Goal: Task Accomplishment & Management: Manage account settings

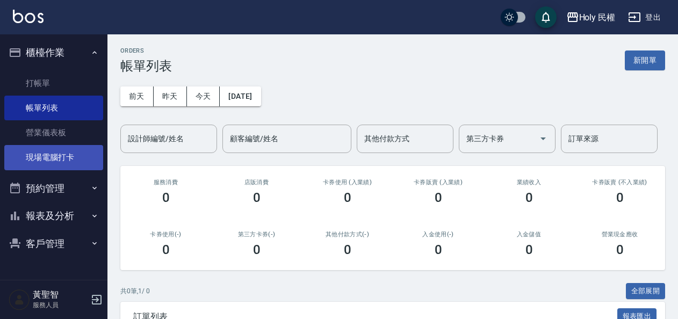
click at [43, 158] on link "現場電腦打卡" at bounding box center [53, 157] width 99 height 25
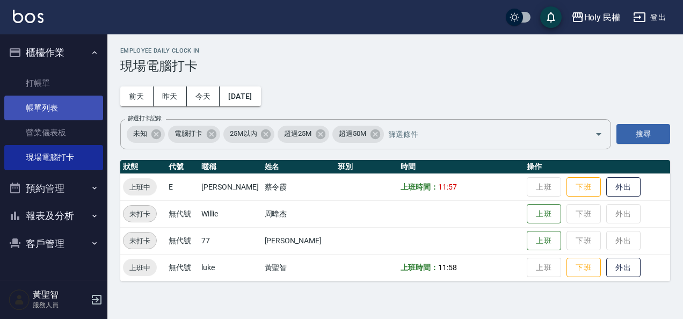
click at [52, 105] on link "帳單列表" at bounding box center [53, 108] width 99 height 25
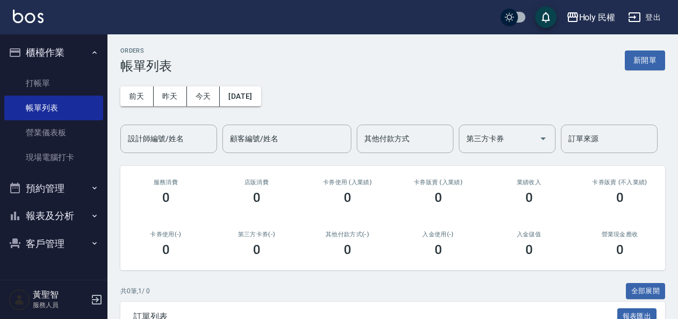
click at [45, 184] on button "預約管理" at bounding box center [53, 189] width 99 height 28
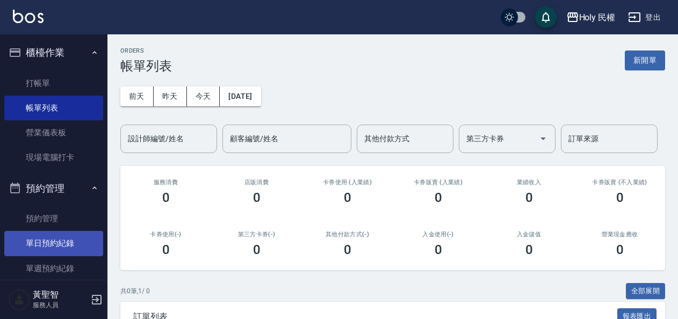
click at [44, 241] on link "單日預約紀錄" at bounding box center [53, 243] width 99 height 25
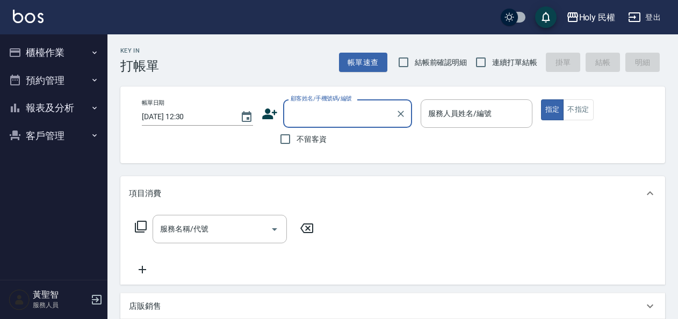
click at [57, 47] on button "櫃檯作業" at bounding box center [53, 53] width 99 height 28
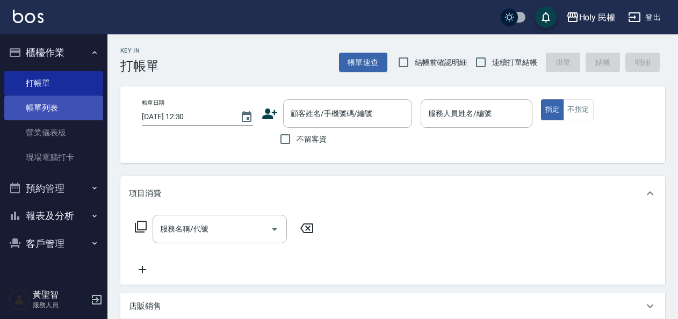
click at [48, 111] on link "帳單列表" at bounding box center [53, 108] width 99 height 25
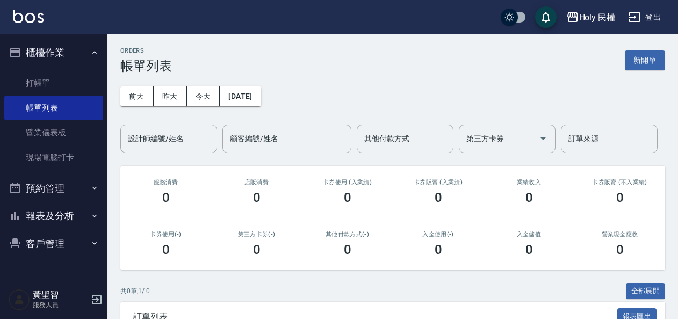
click at [62, 55] on button "櫃檯作業" at bounding box center [53, 53] width 99 height 28
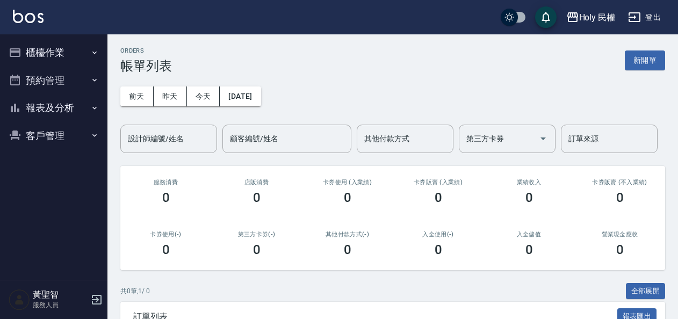
click at [63, 52] on button "櫃檯作業" at bounding box center [53, 53] width 99 height 28
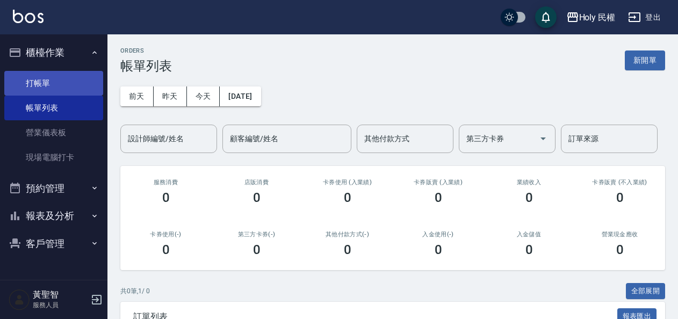
click at [63, 84] on link "打帳單" at bounding box center [53, 83] width 99 height 25
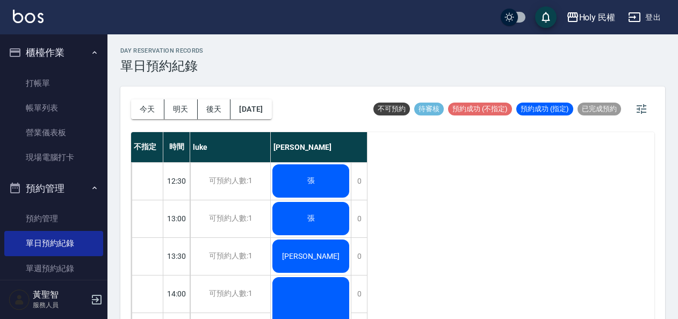
click at [339, 260] on div "[PERSON_NAME]" at bounding box center [311, 256] width 80 height 37
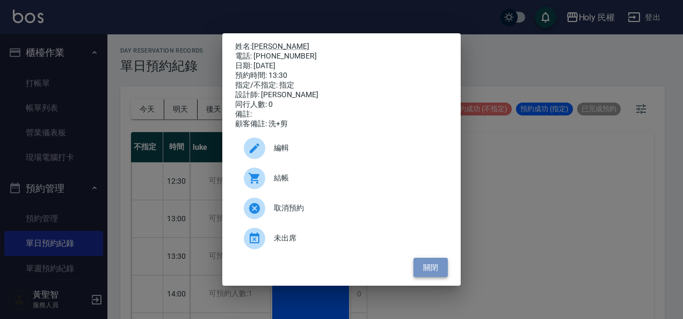
click at [428, 267] on button "關閉" at bounding box center [431, 268] width 34 height 20
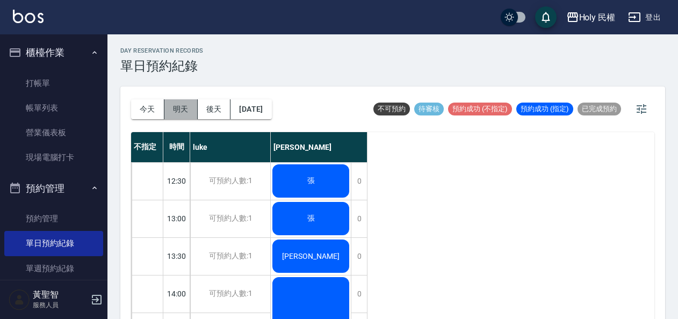
click at [181, 110] on button "明天" at bounding box center [180, 109] width 33 height 20
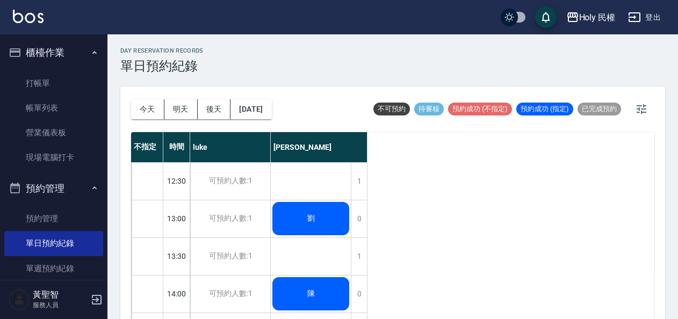
scroll to position [107, 0]
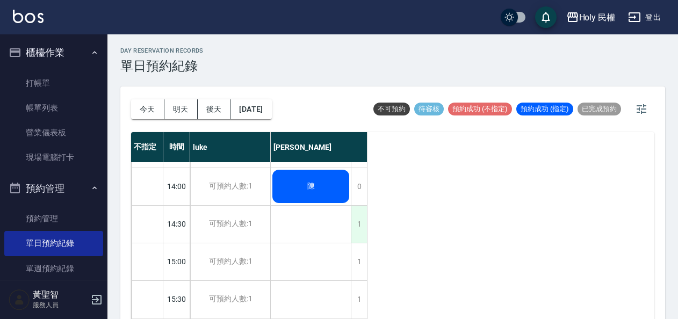
click at [358, 226] on div "1" at bounding box center [359, 224] width 16 height 37
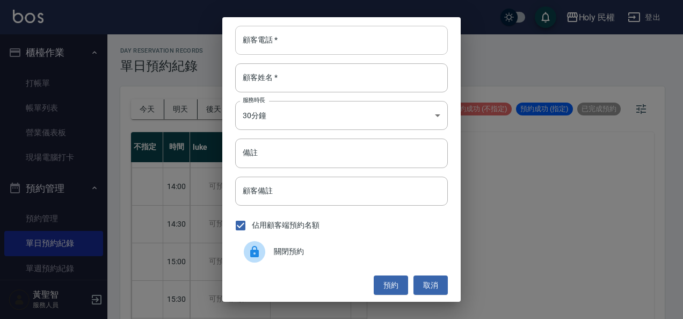
click at [305, 38] on input "顧客電話   *" at bounding box center [341, 40] width 213 height 29
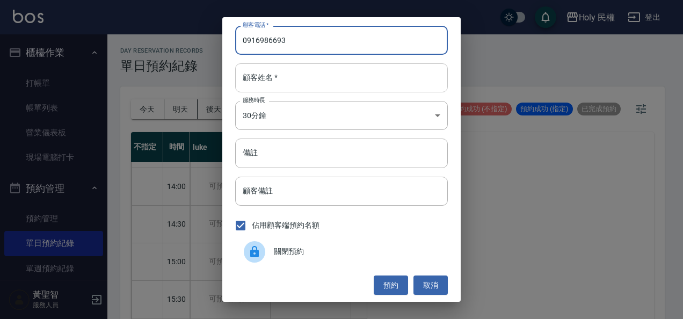
type input "0916986693"
click at [308, 76] on input "顧客姓名   *" at bounding box center [341, 77] width 213 height 29
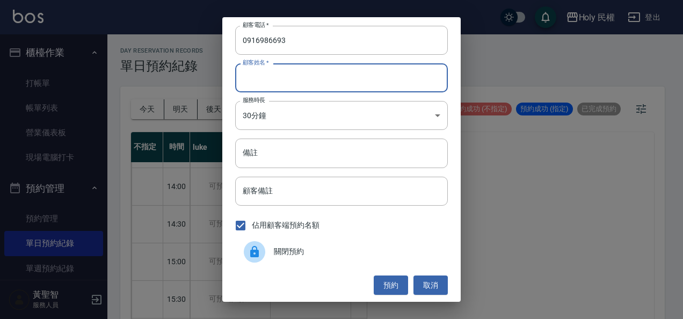
type input "ㄓ"
type input "陳"
click at [383, 284] on button "預約" at bounding box center [391, 286] width 34 height 20
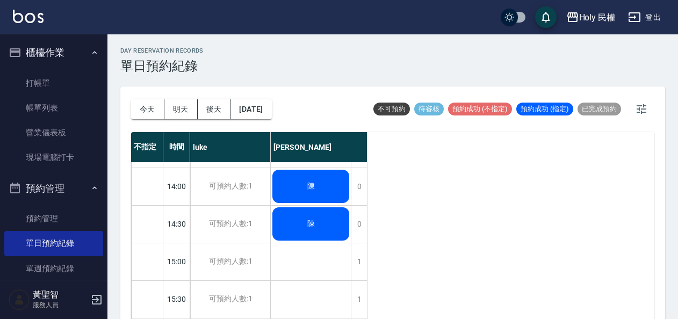
click at [561, 177] on div "不指定 時間 luke Ella 12:30 13:00 13:30 14:00 14:30 15:00 15:30 16:00 16:30 17:00 17…" at bounding box center [392, 227] width 523 height 191
click at [138, 106] on button "今天" at bounding box center [147, 109] width 33 height 20
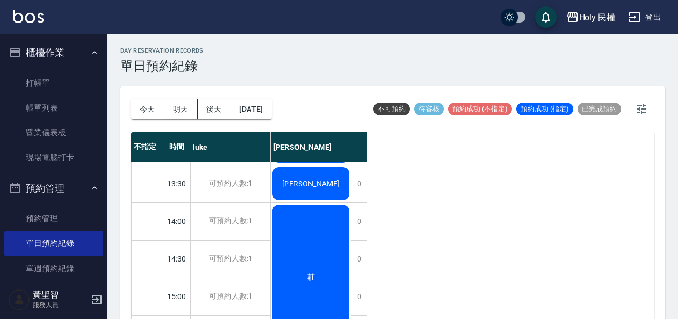
scroll to position [126, 0]
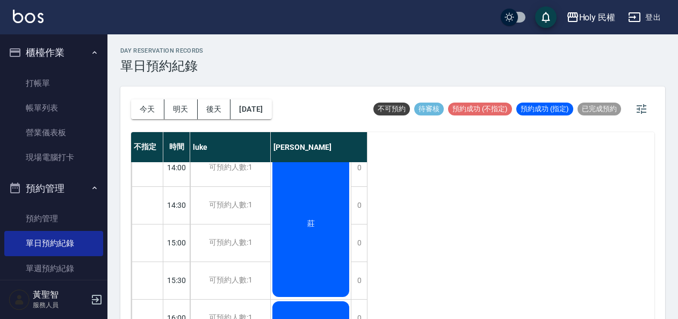
click at [296, 210] on div "莊" at bounding box center [311, 223] width 80 height 149
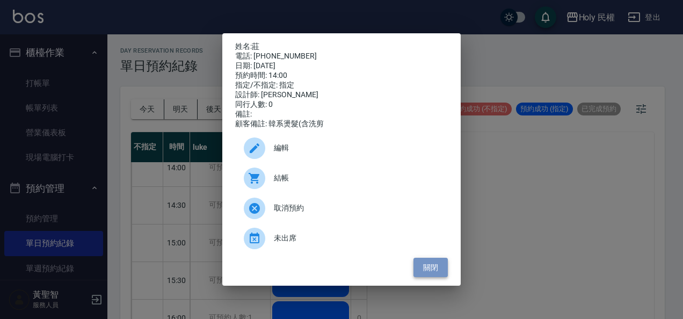
click at [435, 273] on button "關閉" at bounding box center [431, 268] width 34 height 20
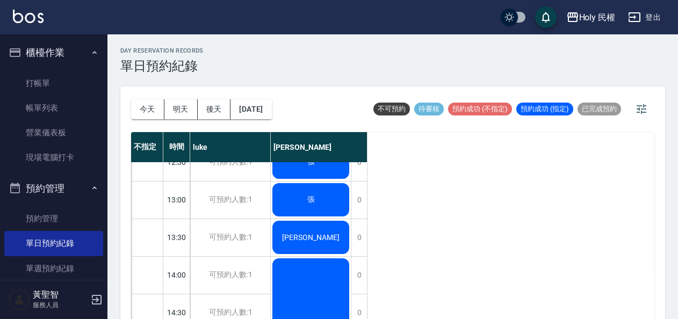
scroll to position [0, 0]
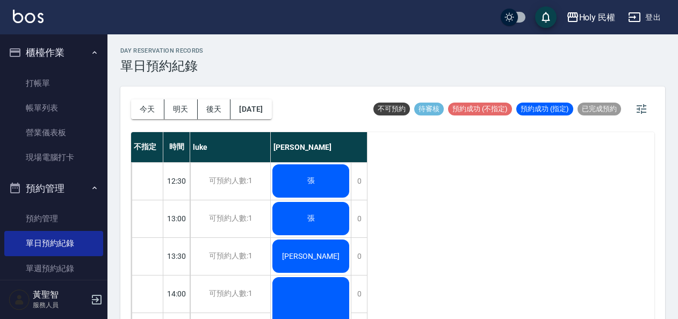
click at [336, 168] on div "張" at bounding box center [311, 181] width 80 height 37
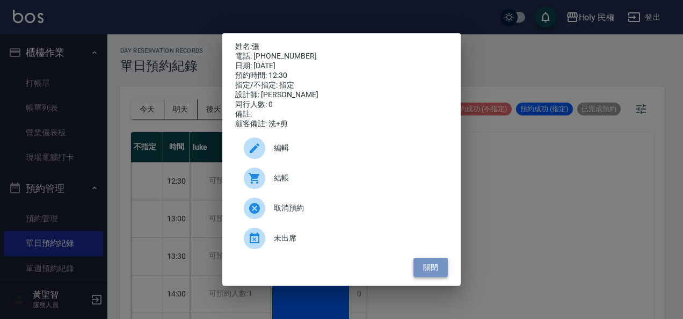
click at [438, 275] on button "關閉" at bounding box center [431, 268] width 34 height 20
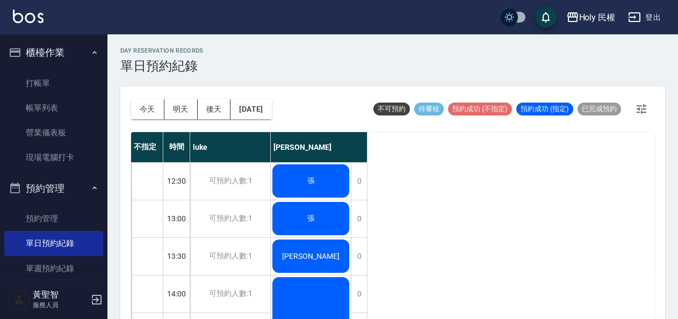
click at [288, 226] on div "張" at bounding box center [311, 218] width 80 height 37
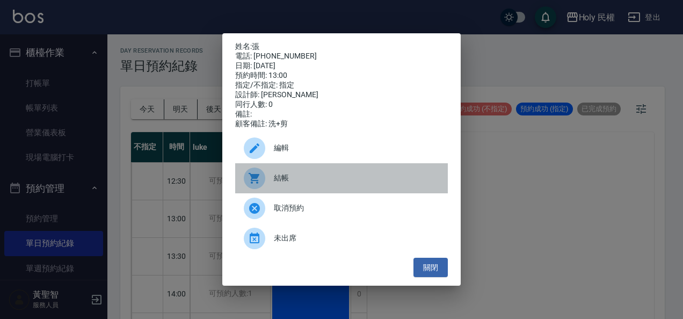
click at [291, 184] on span "結帳" at bounding box center [356, 177] width 165 height 11
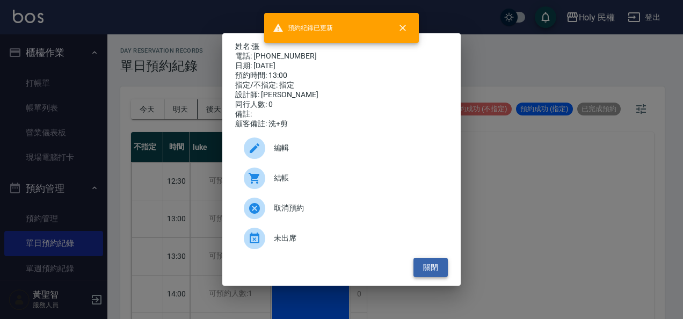
click at [424, 269] on button "關閉" at bounding box center [431, 268] width 34 height 20
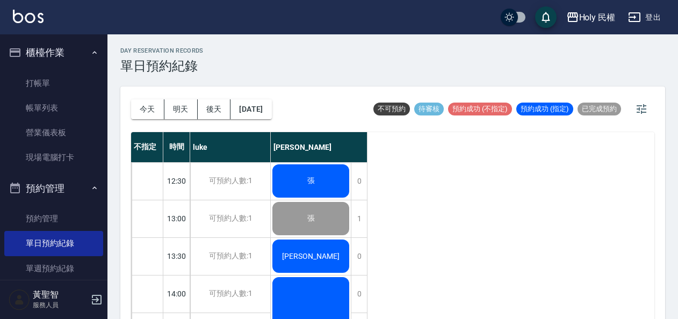
click at [300, 180] on div "張" at bounding box center [311, 181] width 80 height 37
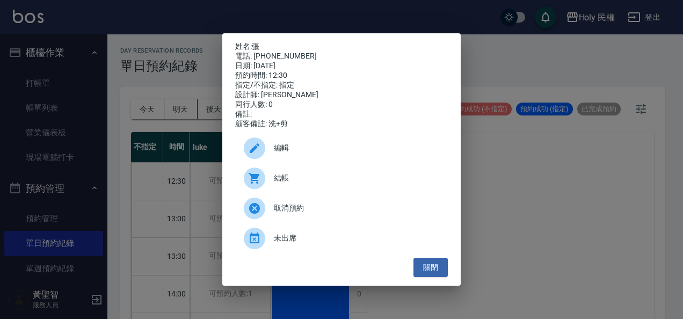
click at [298, 183] on span "結帳" at bounding box center [356, 177] width 165 height 11
click at [338, 207] on span "取消預約" at bounding box center [356, 208] width 165 height 11
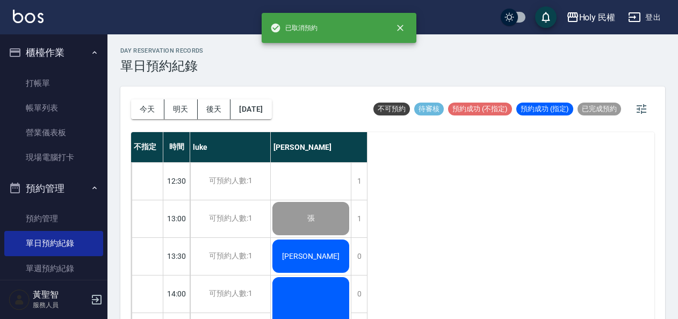
scroll to position [54, 0]
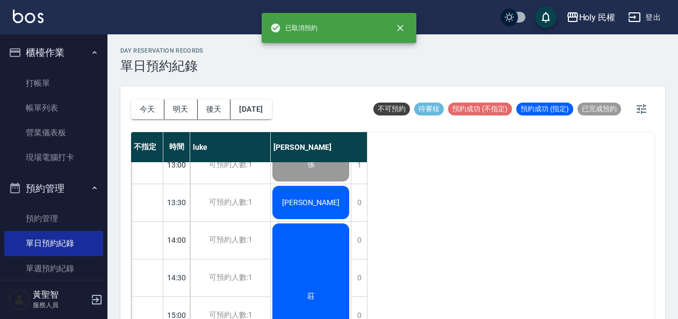
click at [324, 188] on div "[PERSON_NAME]" at bounding box center [311, 202] width 80 height 37
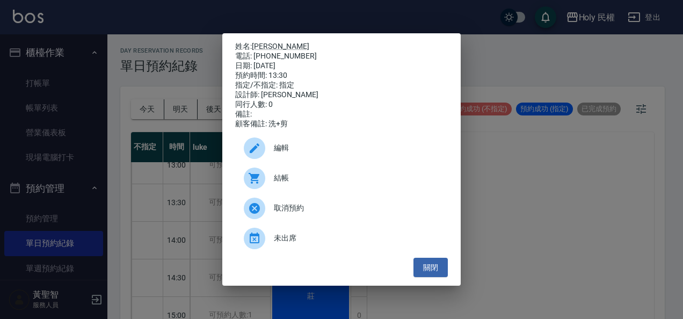
click at [324, 184] on span "結帳" at bounding box center [356, 177] width 165 height 11
click at [446, 278] on button "關閉" at bounding box center [431, 268] width 34 height 20
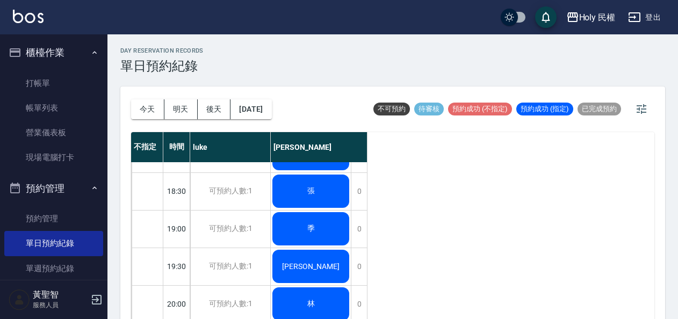
scroll to position [395, 0]
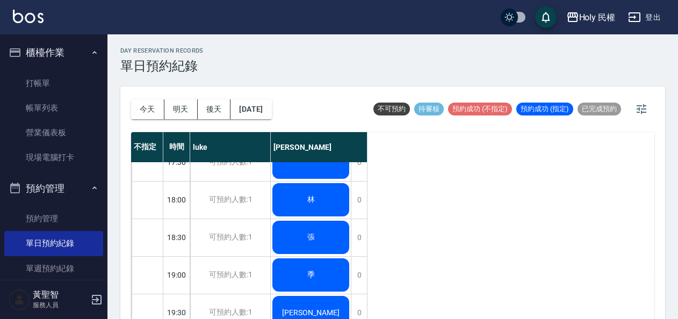
click at [293, 233] on div "張" at bounding box center [311, 237] width 80 height 37
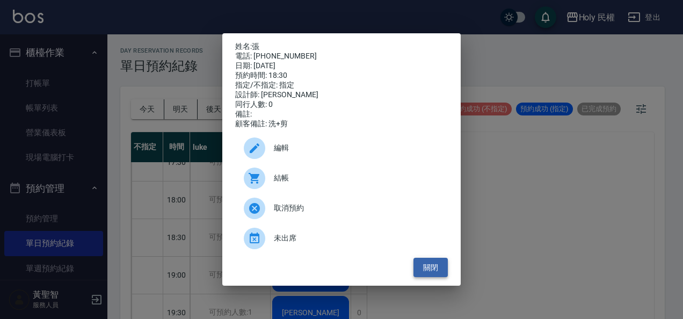
click at [438, 267] on button "關閉" at bounding box center [431, 268] width 34 height 20
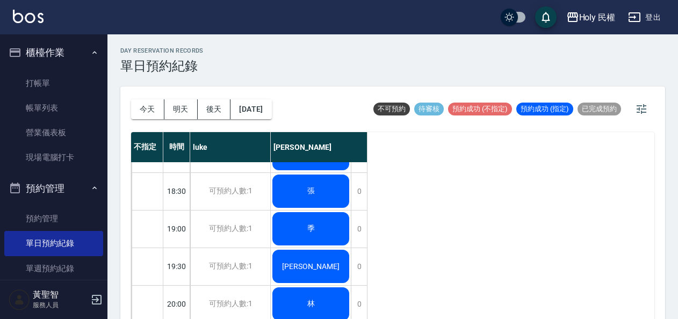
scroll to position [15, 0]
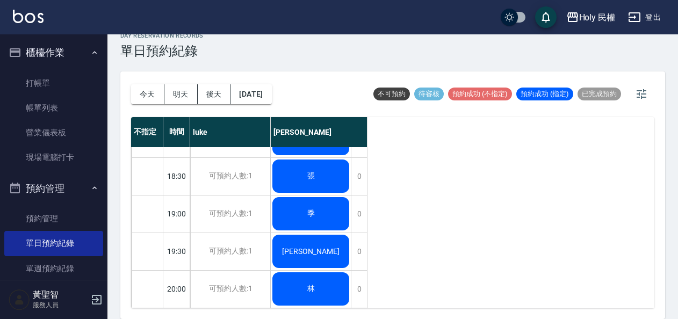
click at [302, 277] on div "林" at bounding box center [311, 289] width 80 height 37
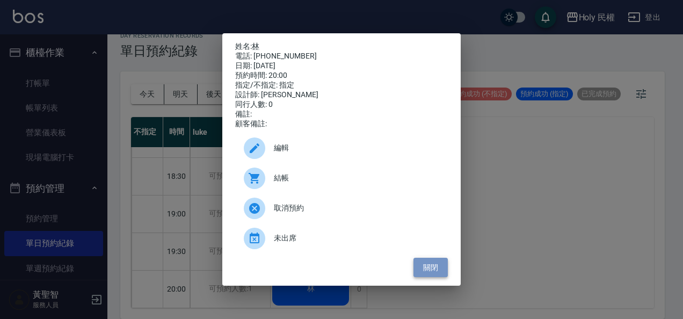
click at [434, 274] on button "關閉" at bounding box center [431, 268] width 34 height 20
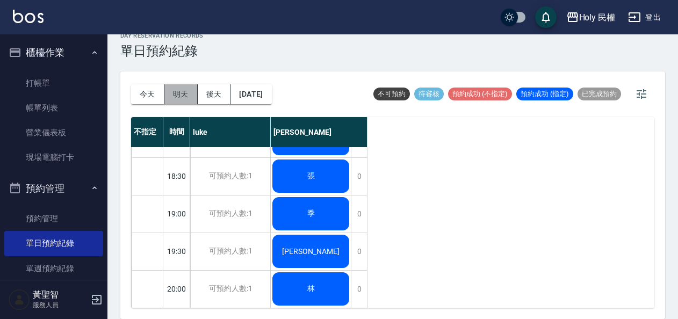
click at [178, 95] on button "明天" at bounding box center [180, 94] width 33 height 20
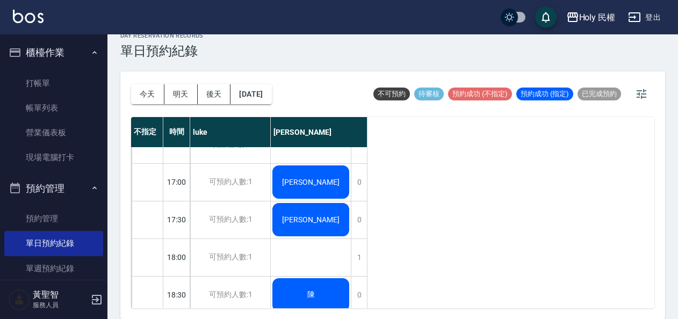
scroll to position [449, 0]
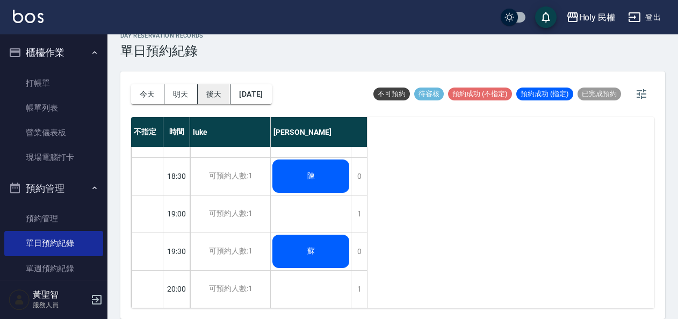
click at [210, 87] on button "後天" at bounding box center [214, 94] width 33 height 20
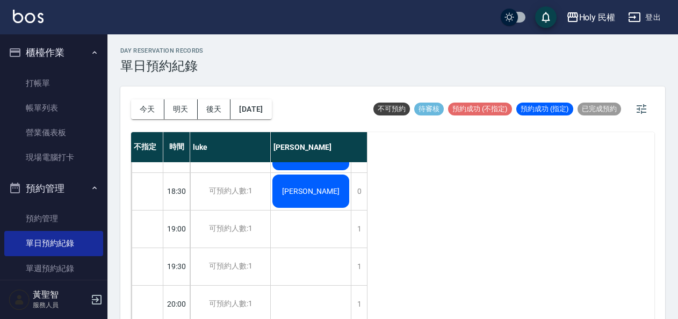
scroll to position [341, 0]
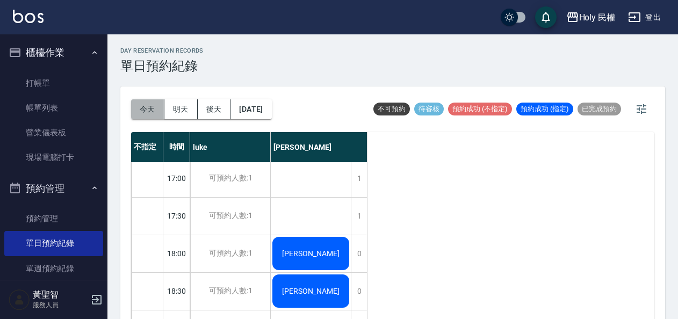
click at [148, 111] on button "今天" at bounding box center [147, 109] width 33 height 20
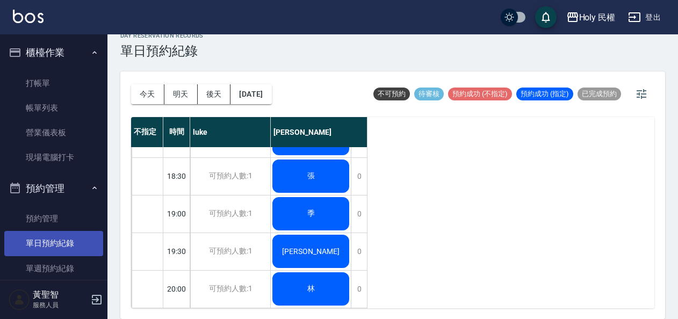
scroll to position [54, 0]
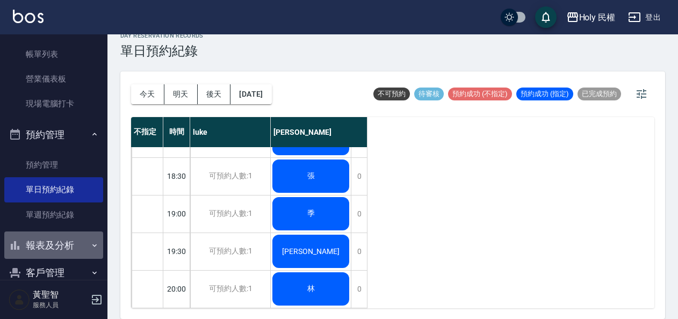
click at [59, 240] on button "報表及分析" at bounding box center [53, 246] width 99 height 28
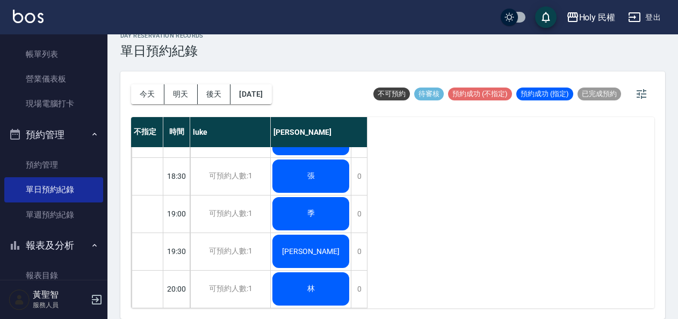
scroll to position [161, 0]
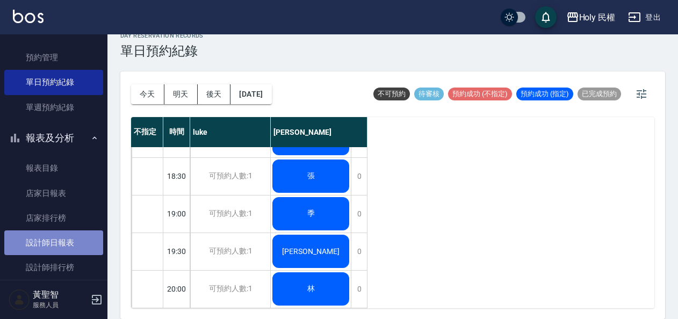
click at [58, 233] on link "設計師日報表" at bounding box center [53, 243] width 99 height 25
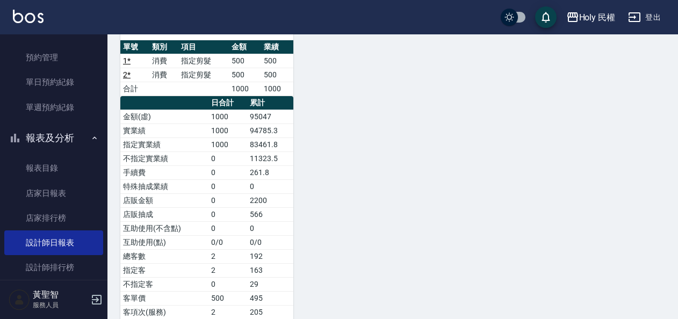
scroll to position [143, 0]
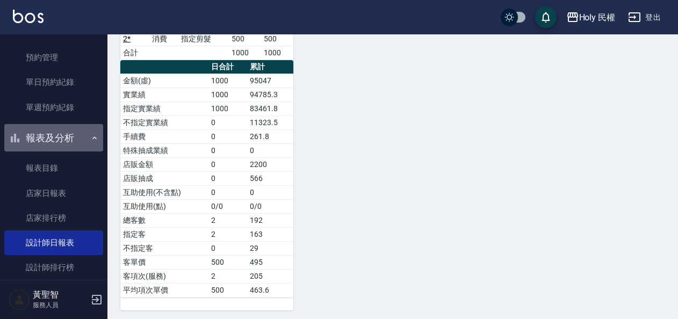
click at [63, 141] on button "報表及分析" at bounding box center [53, 138] width 99 height 28
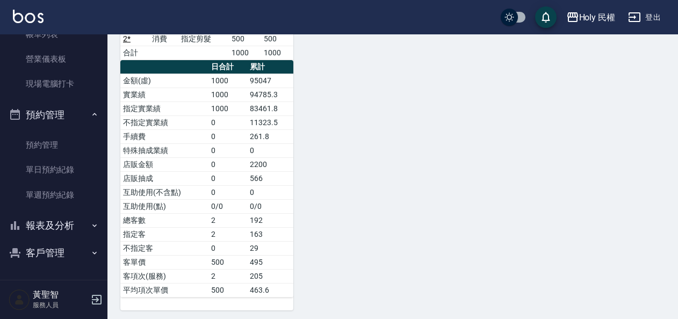
scroll to position [0, 0]
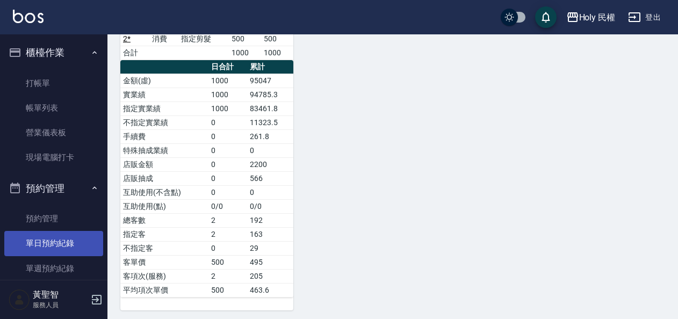
click at [62, 241] on link "單日預約紀錄" at bounding box center [53, 243] width 99 height 25
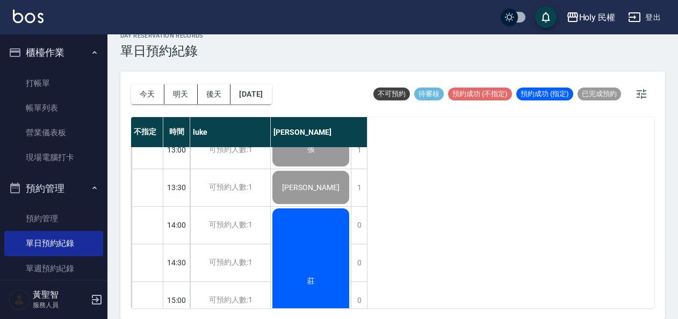
scroll to position [107, 0]
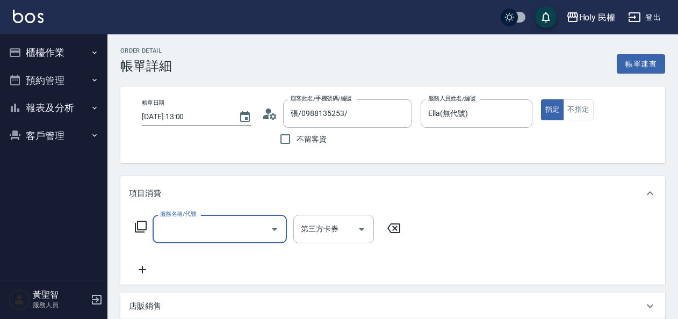
click at [219, 226] on input "服務名稱/代號" at bounding box center [211, 229] width 109 height 19
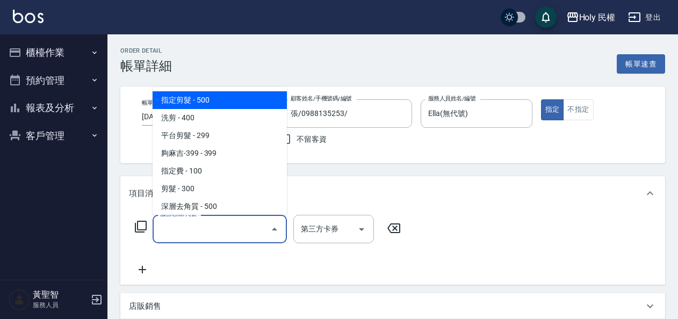
click at [191, 97] on span "指定剪髮 - 500" at bounding box center [220, 100] width 134 height 18
type input "指定剪髮(1)"
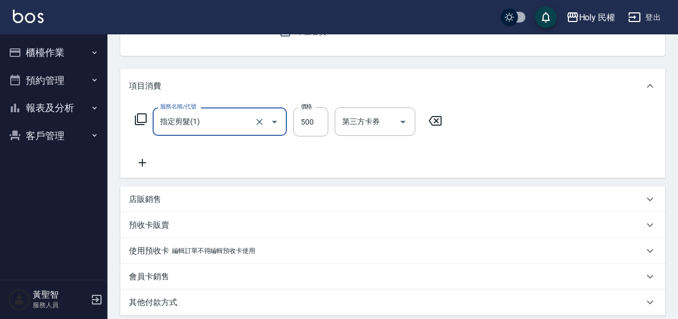
scroll to position [215, 0]
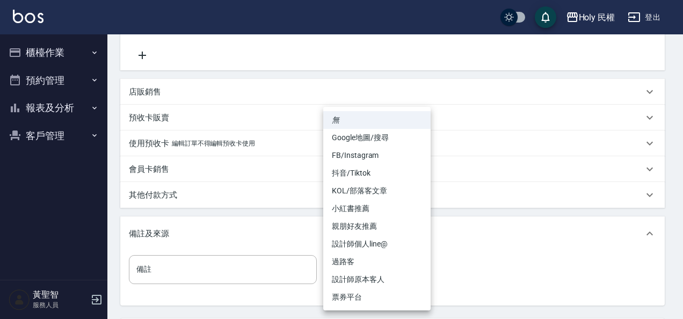
click at [356, 264] on body "Holy 民權 登出 櫃檯作業 打帳單 帳單列表 營業儀表板 現場電腦打卡 預約管理 預約管理 單日預約紀錄 單週預約紀錄 報表及分析 報表目錄 店家日報表 …" at bounding box center [341, 101] width 683 height 632
click at [356, 277] on li "設計師原本客人" at bounding box center [376, 280] width 107 height 18
type input "設計師原本客人"
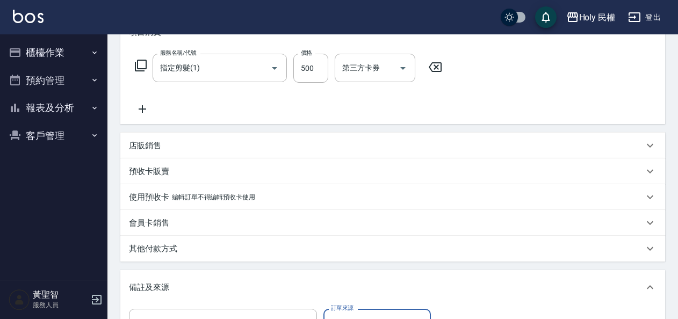
scroll to position [316, 0]
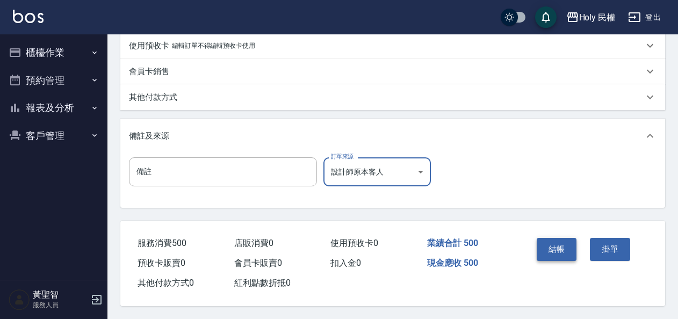
click at [575, 244] on button "結帳" at bounding box center [557, 249] width 40 height 23
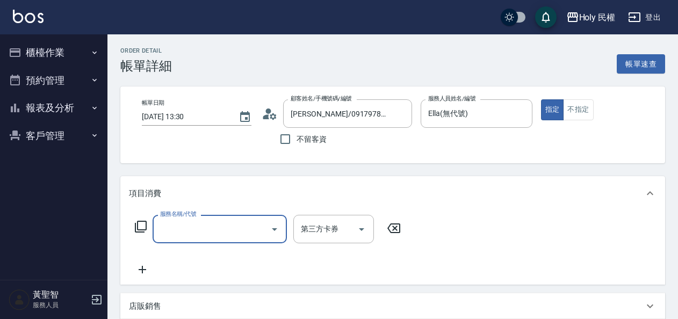
click at [232, 219] on div "服務名稱/代號" at bounding box center [220, 229] width 134 height 28
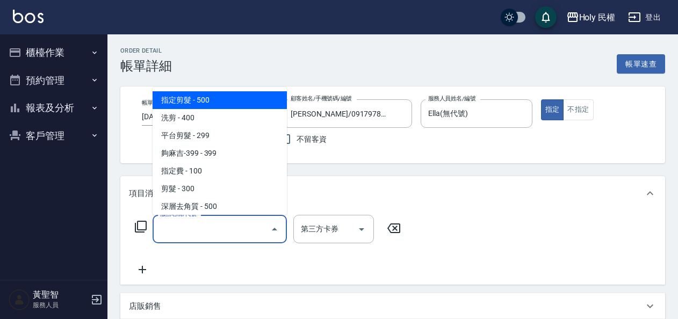
click at [218, 104] on span "指定剪髮 - 500" at bounding box center [220, 100] width 134 height 18
type input "指定剪髮(1)"
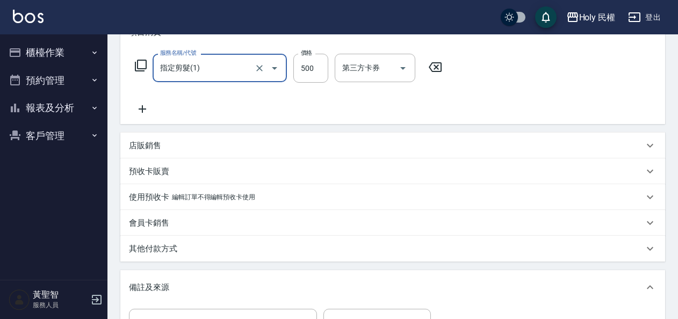
scroll to position [269, 0]
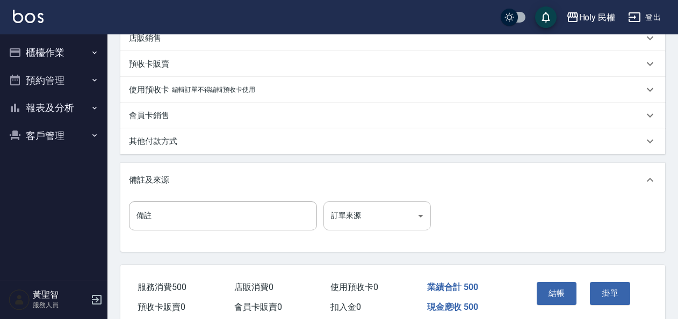
click at [349, 208] on body "Holy 民權 登出 櫃檯作業 打帳單 帳單列表 營業儀表板 現場電腦打卡 預約管理 預約管理 單日預約紀錄 單週預約紀錄 報表及分析 報表目錄 店家日報表 …" at bounding box center [339, 47] width 678 height 632
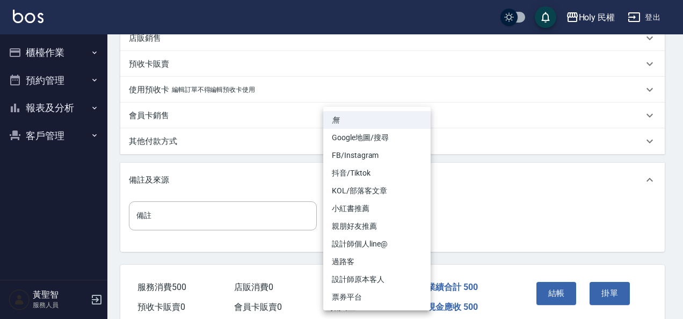
click at [379, 277] on li "設計師原本客人" at bounding box center [376, 280] width 107 height 18
type input "設計師原本客人"
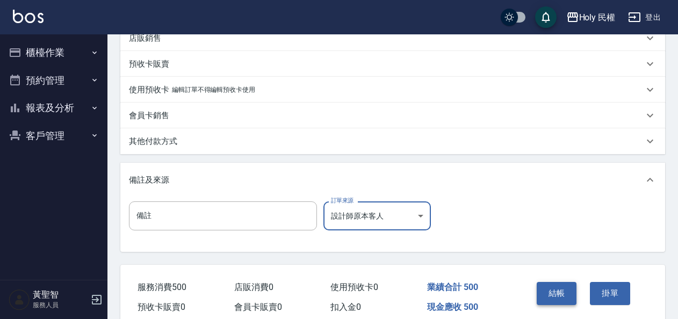
click at [571, 285] on button "結帳" at bounding box center [557, 293] width 40 height 23
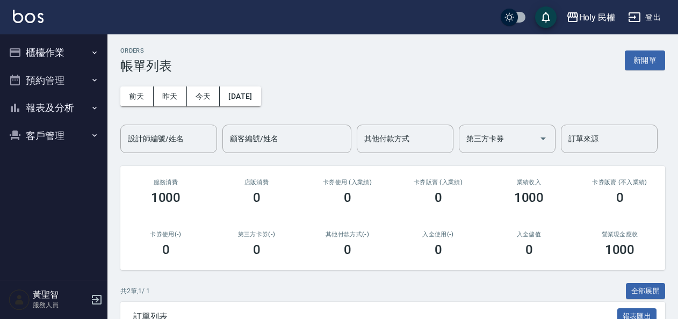
scroll to position [107, 0]
